Goal: Information Seeking & Learning: Find specific fact

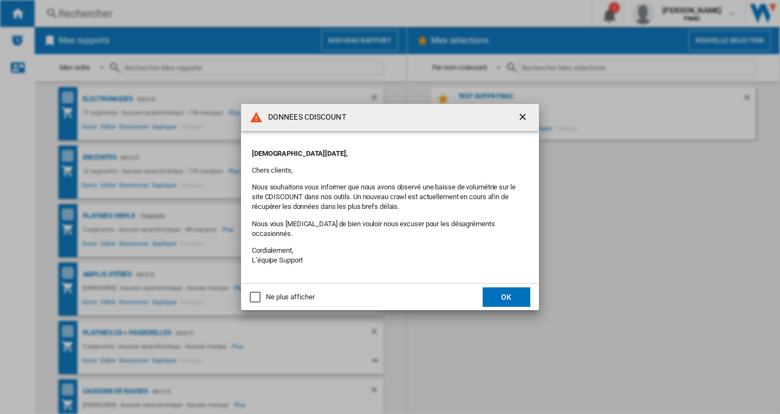
click at [526, 123] on ng-md-icon "getI18NText('BUTTONS.CLOSE_DIALOG')" at bounding box center [523, 118] width 13 height 13
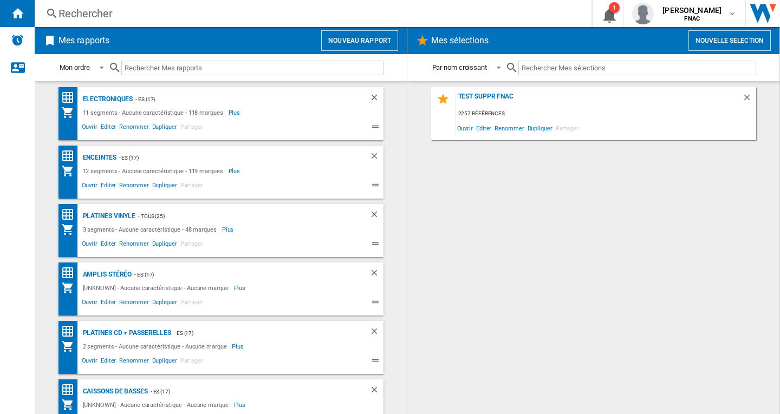
click at [349, 40] on button "Nouveau rapport" at bounding box center [359, 40] width 77 height 21
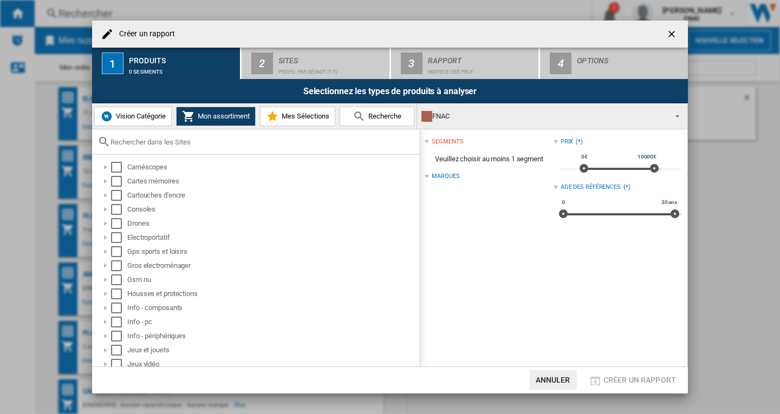
click at [673, 34] on ng-md-icon "getI18NText('BUTTONS.CLOSE_DIALOG')" at bounding box center [672, 35] width 13 height 13
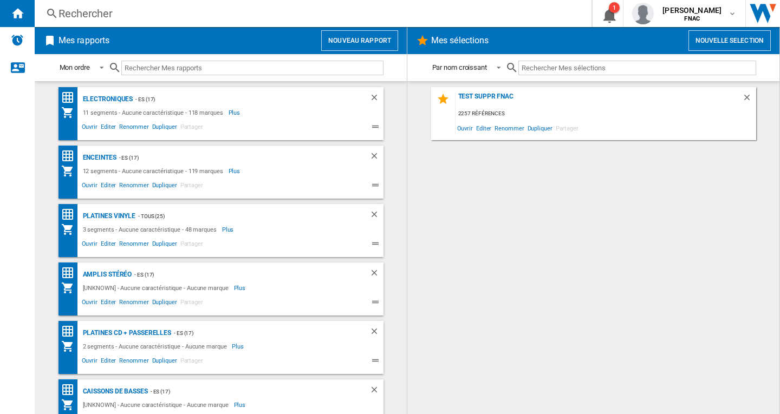
click at [92, 14] on div "Rechercher" at bounding box center [311, 13] width 505 height 15
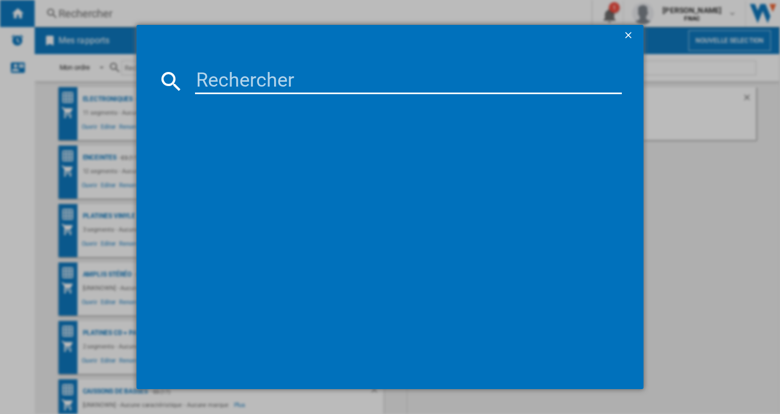
click at [230, 82] on input at bounding box center [408, 81] width 427 height 26
paste input "AUDIO-TECHNICA ATLP60XBTBK NOIR"
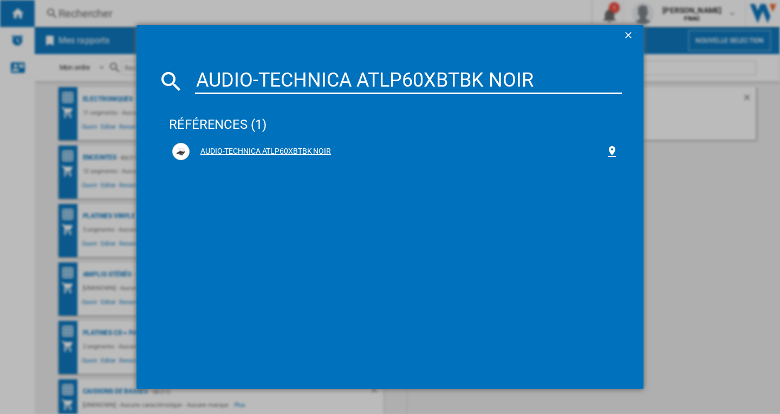
type input "AUDIO-TECHNICA ATLP60XBTBK NOIR"
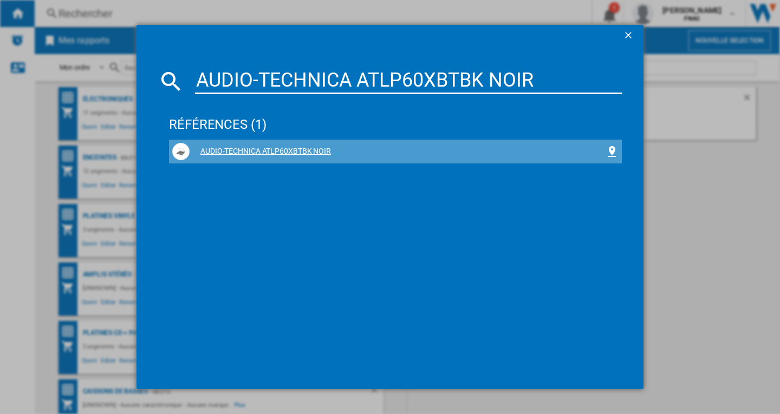
drag, startPoint x: 306, startPoint y: 152, endPoint x: 344, endPoint y: 158, distance: 38.9
click at [307, 152] on div "AUDIO-TECHNICA ATLP60XBTBK NOIR" at bounding box center [398, 151] width 416 height 11
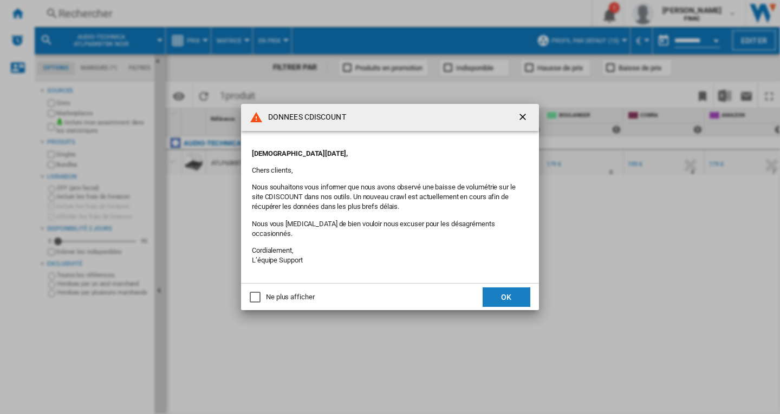
click at [511, 291] on button "OK" at bounding box center [507, 298] width 48 height 20
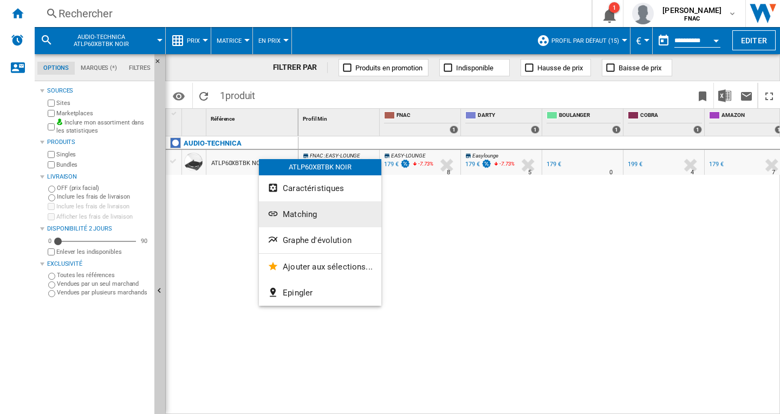
click at [286, 215] on span "Matching" at bounding box center [300, 215] width 34 height 10
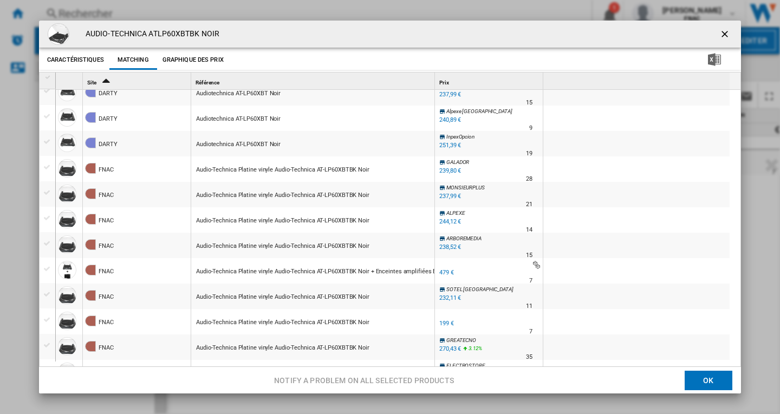
scroll to position [704, 0]
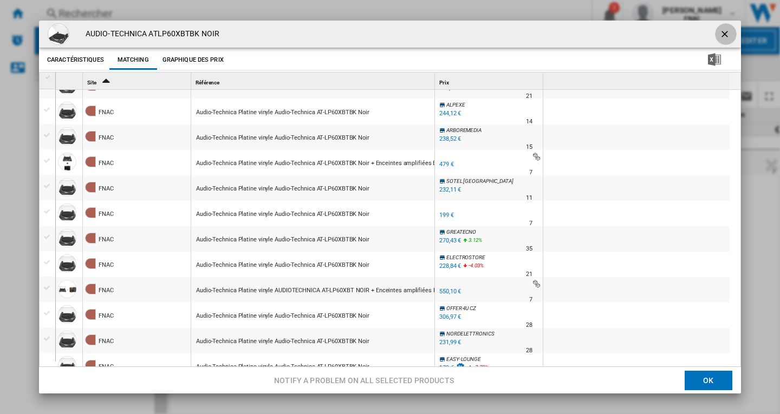
drag, startPoint x: 717, startPoint y: 34, endPoint x: 568, endPoint y: 38, distance: 149.1
click at [719, 34] on ng-md-icon "getI18NText('BUTTONS.CLOSE_DIALOG')" at bounding box center [725, 35] width 13 height 13
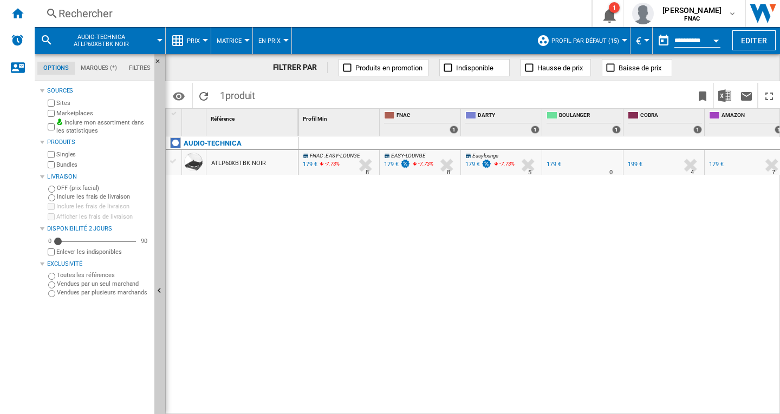
click at [95, 15] on div "Rechercher" at bounding box center [311, 13] width 505 height 15
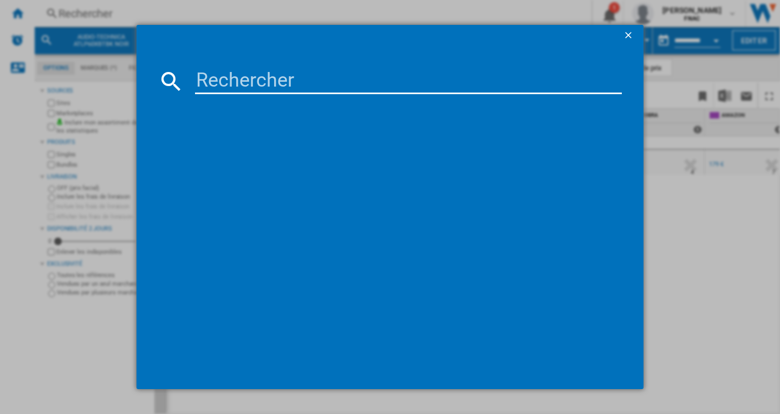
click at [223, 80] on input at bounding box center [408, 81] width 427 height 26
paste input "AUDIO-TECHNICA ATLP60XBTBK NOIR"
type input "AUDIO-TECHNICA ATLP60XBTBK NOIR"
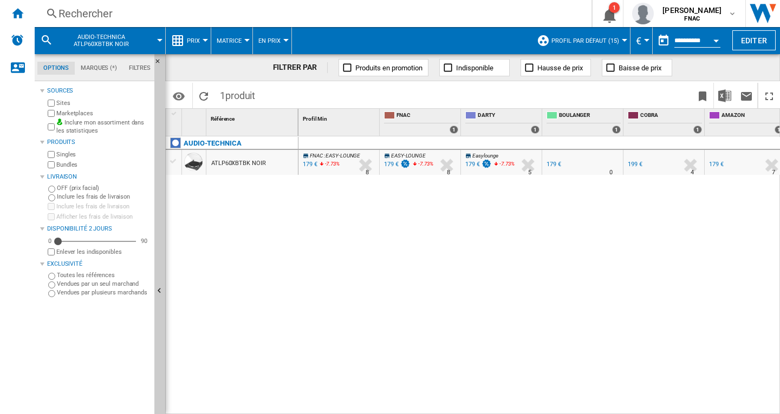
click at [61, 101] on label "Sites" at bounding box center [103, 103] width 94 height 8
click at [62, 105] on label "Sites" at bounding box center [103, 103] width 94 height 8
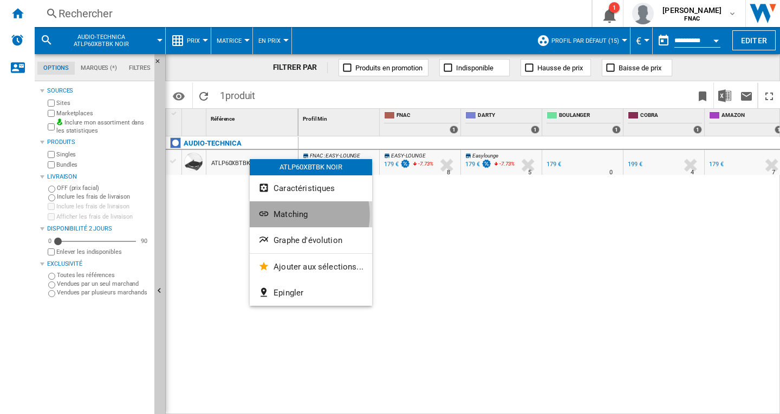
drag, startPoint x: 294, startPoint y: 215, endPoint x: 306, endPoint y: 215, distance: 12.5
click at [294, 215] on span "Matching" at bounding box center [291, 215] width 34 height 10
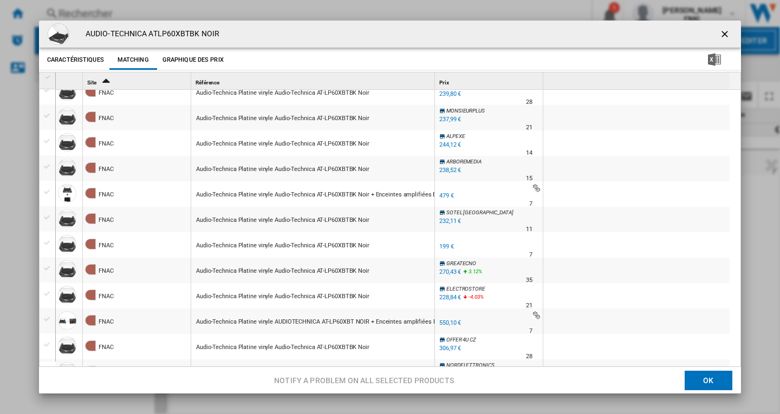
scroll to position [727, 0]
